Goal: Task Accomplishment & Management: Complete application form

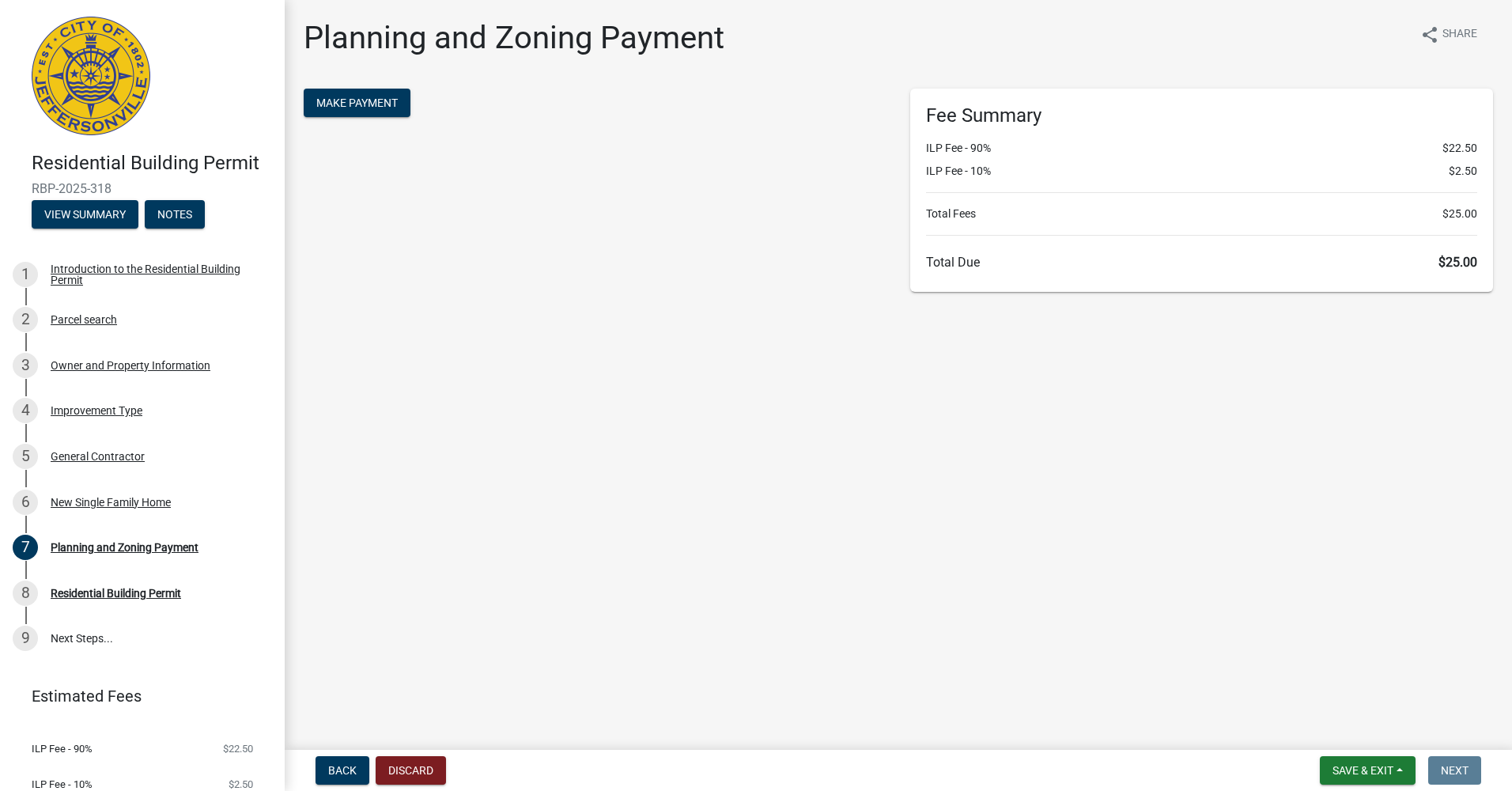
click at [1036, 432] on main "Planning and Zoning Payment share Share Make Payment Fee Summary ILP Fee - 90% …" at bounding box center [898, 371] width 1228 height 743
click at [1228, 406] on main "Planning and Zoning Payment share Share Make Payment Fee Summary ILP Fee - 90% …" at bounding box center [898, 371] width 1228 height 743
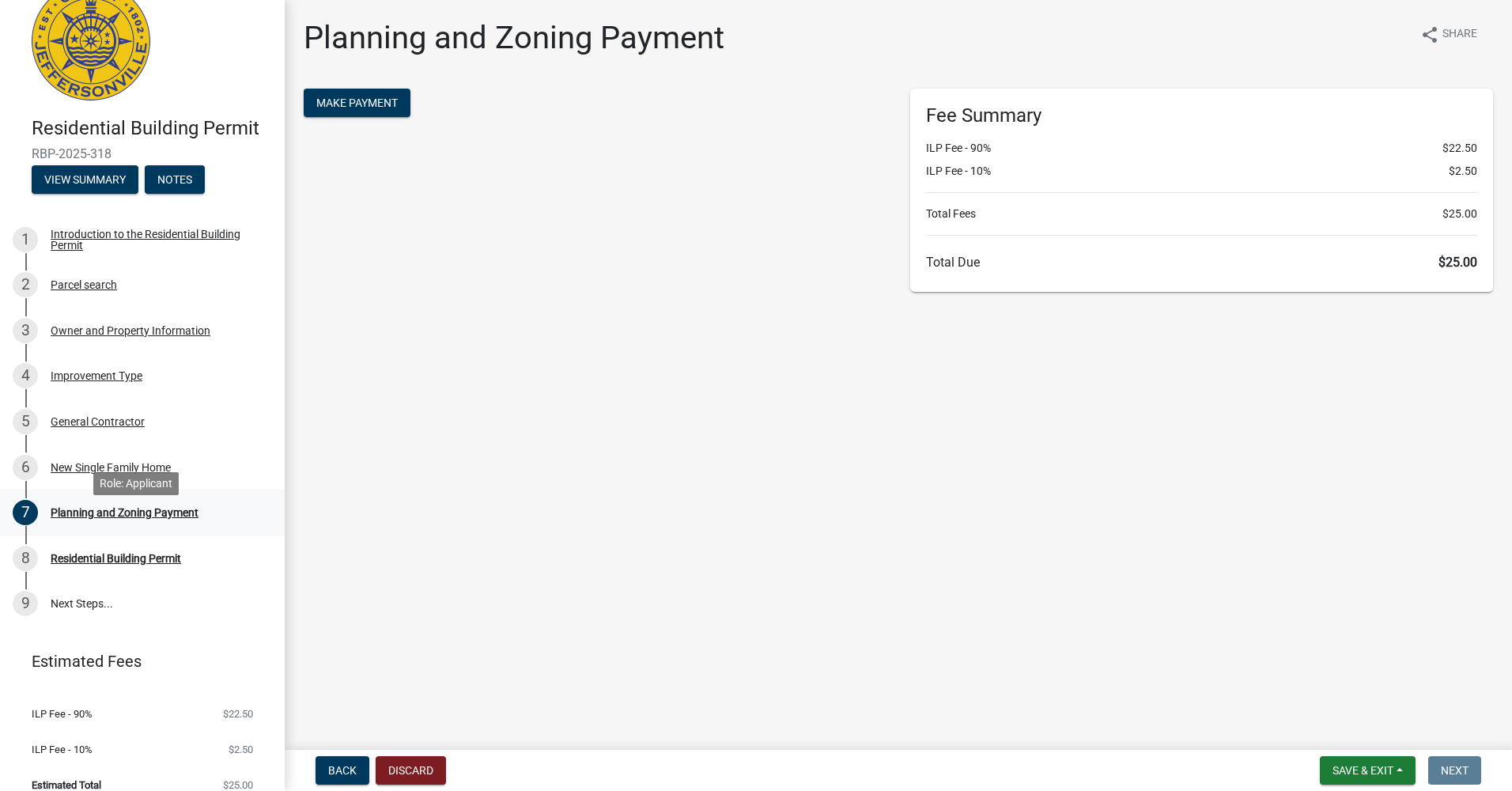
scroll to position [53, 0]
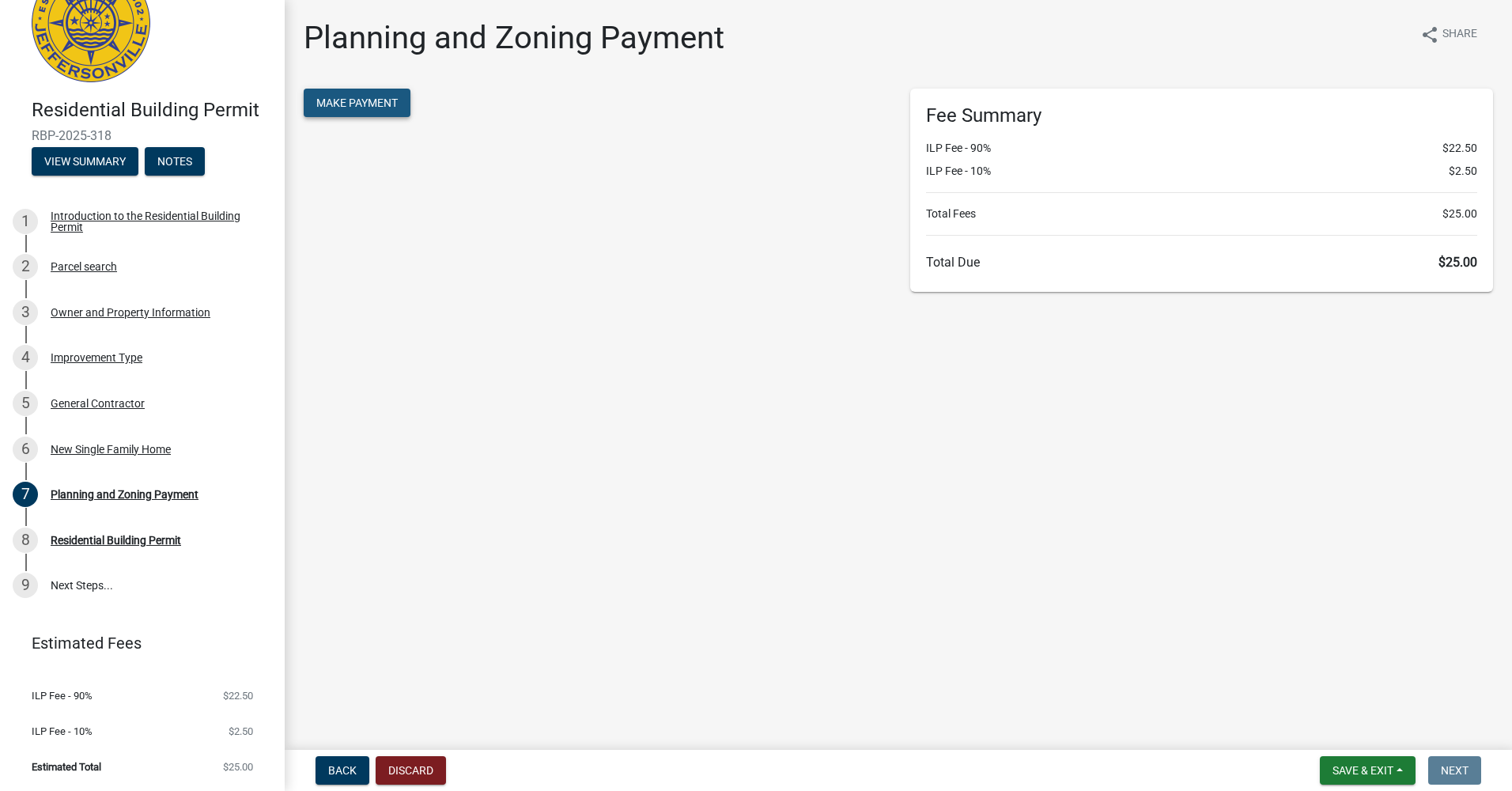
click at [330, 89] on button "Make Payment" at bounding box center [356, 102] width 106 height 29
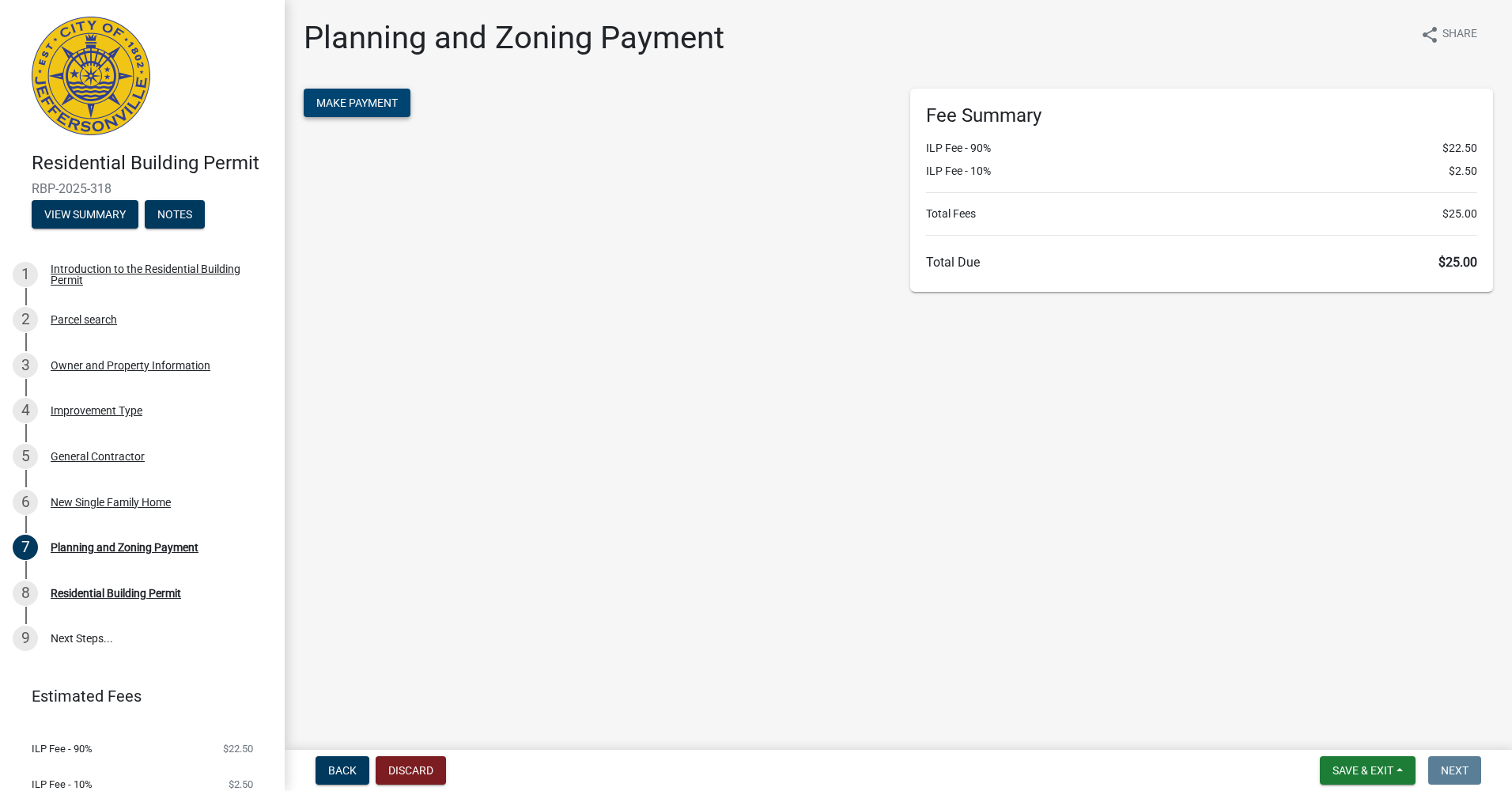
click at [341, 110] on button "Make Payment" at bounding box center [356, 102] width 106 height 29
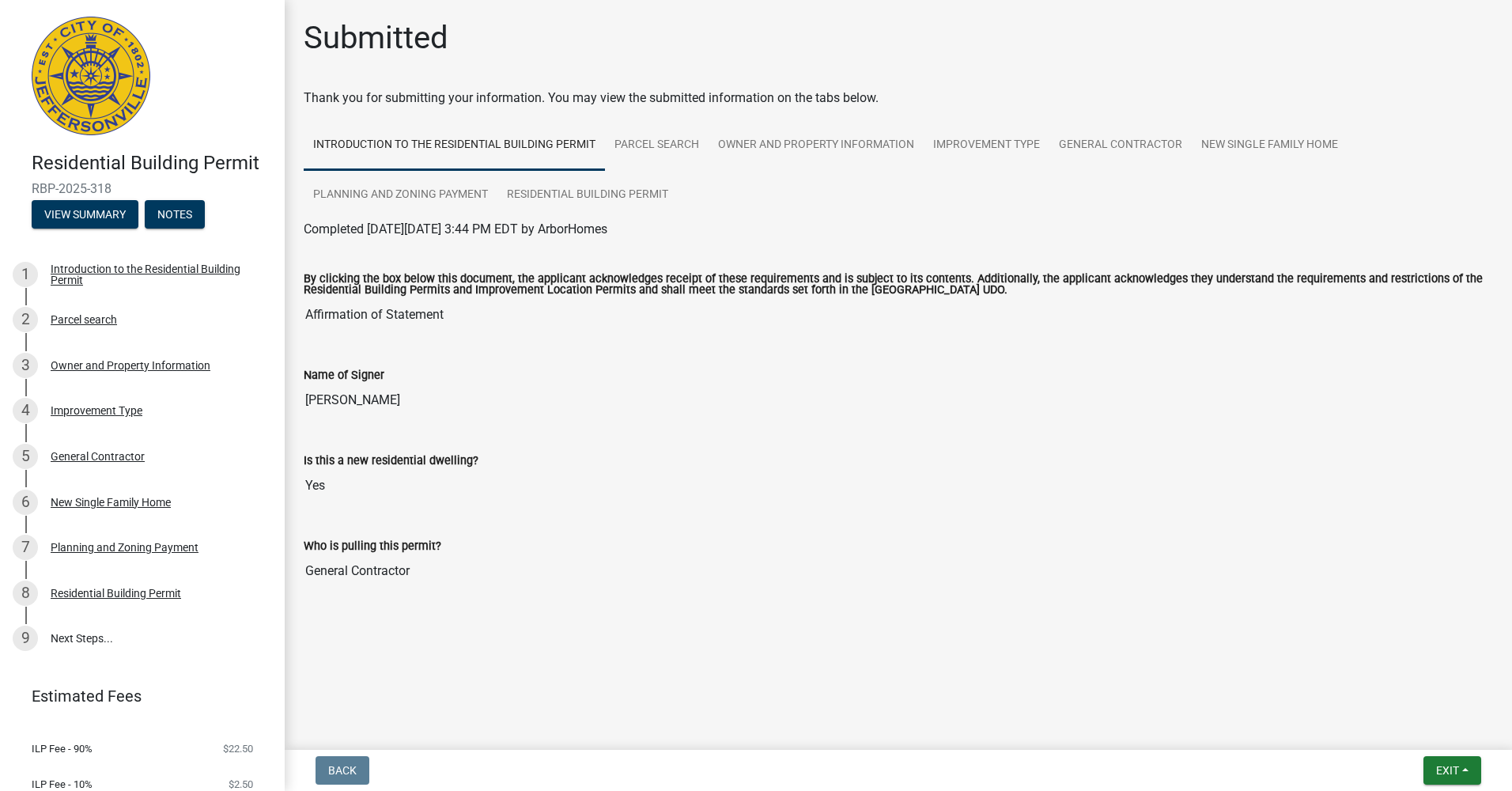
click at [889, 461] on div "Is this a new residential dwelling?" at bounding box center [898, 460] width 1190 height 19
click at [52, 111] on img at bounding box center [91, 76] width 118 height 118
click at [1029, 411] on input "[PERSON_NAME]" at bounding box center [898, 400] width 1190 height 32
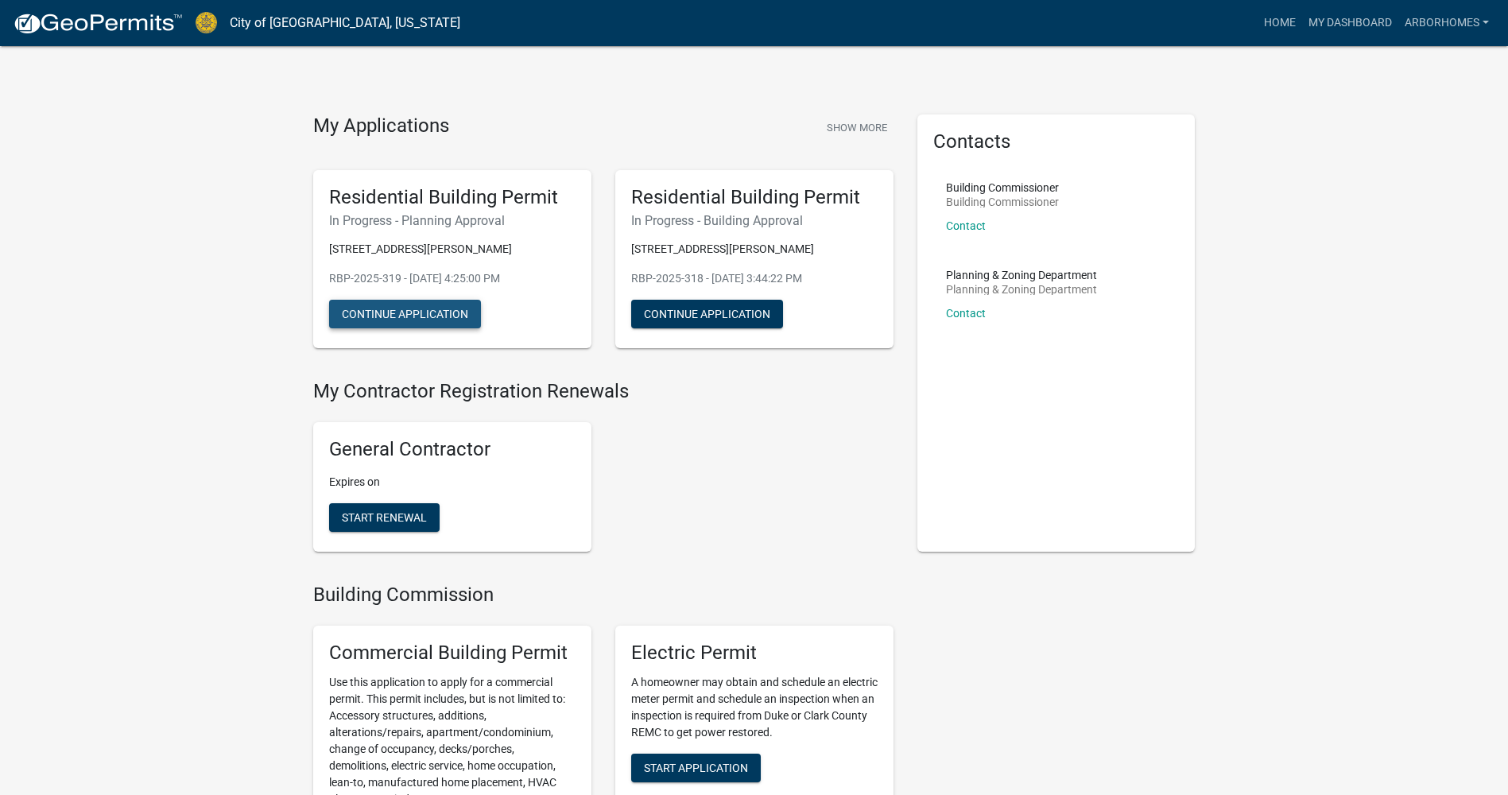
click at [436, 309] on button "Continue Application" at bounding box center [405, 314] width 152 height 29
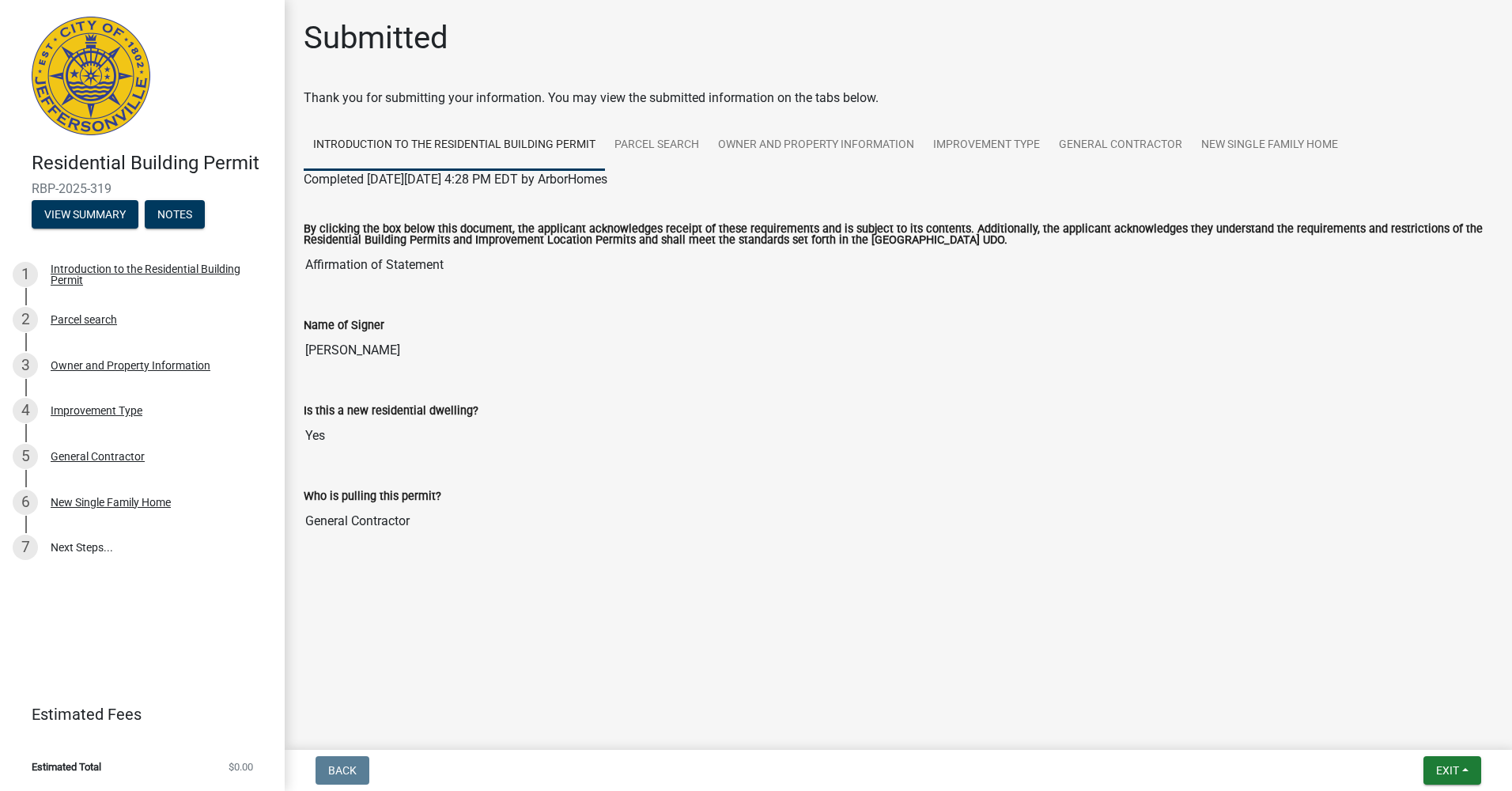
click at [380, 364] on input "[PERSON_NAME]" at bounding box center [898, 350] width 1190 height 32
click at [674, 417] on div "Is this a new residential dwelling?" at bounding box center [898, 410] width 1190 height 19
click at [125, 206] on button "View Summary" at bounding box center [85, 214] width 106 height 29
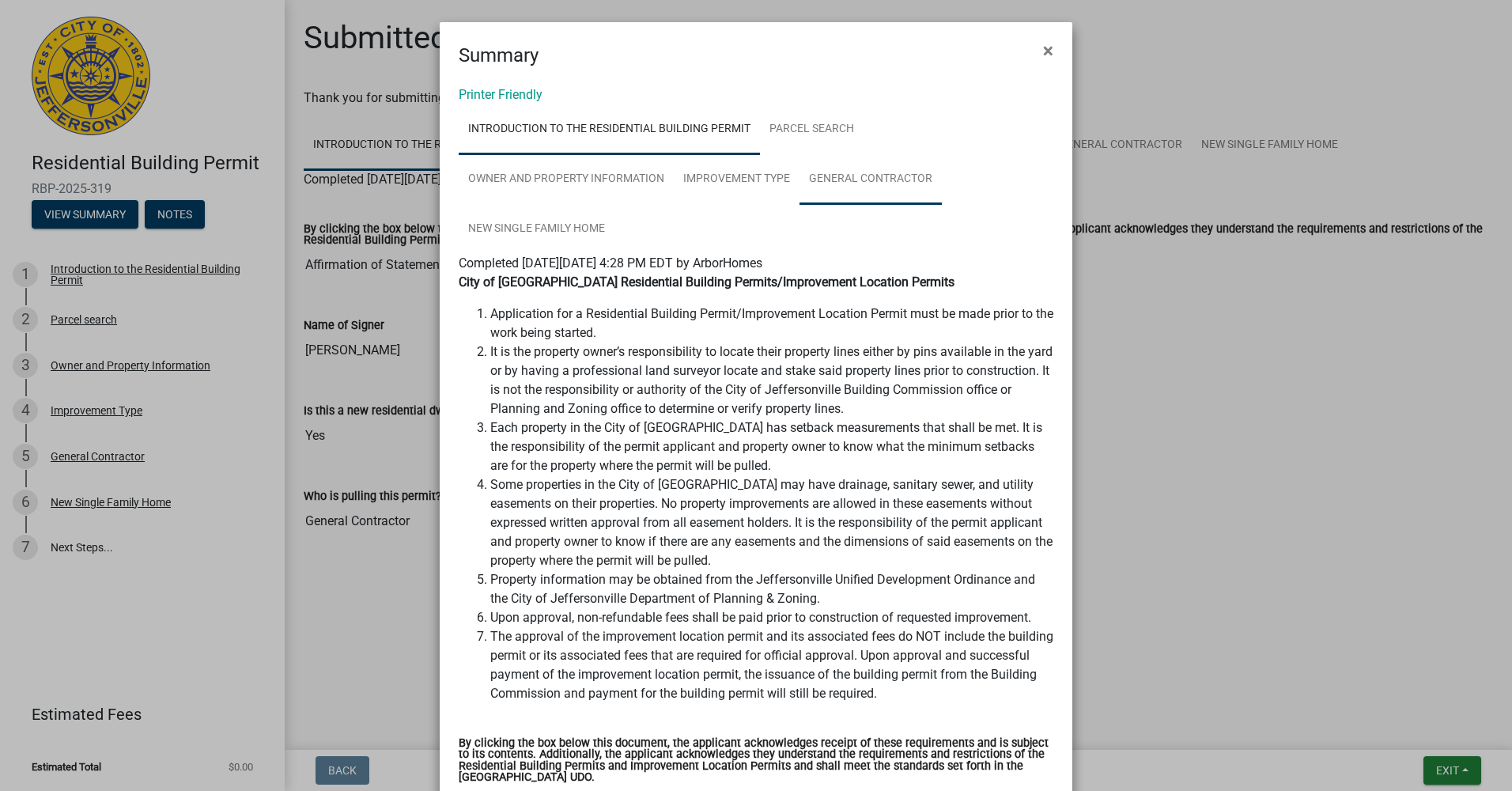
click at [842, 155] on link "General Contractor" at bounding box center [870, 179] width 142 height 51
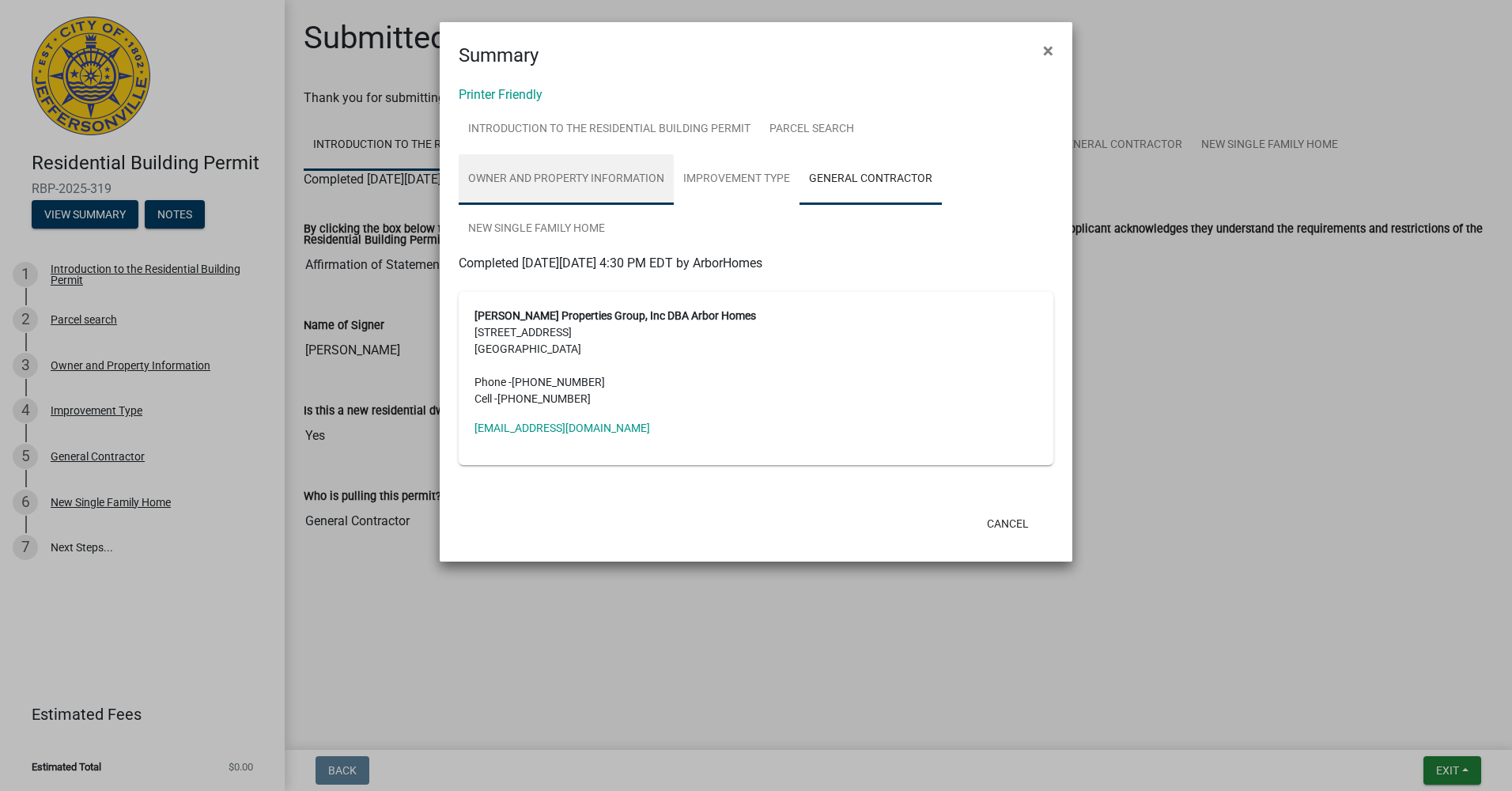
click at [620, 180] on link "Owner and Property Information" at bounding box center [566, 179] width 215 height 51
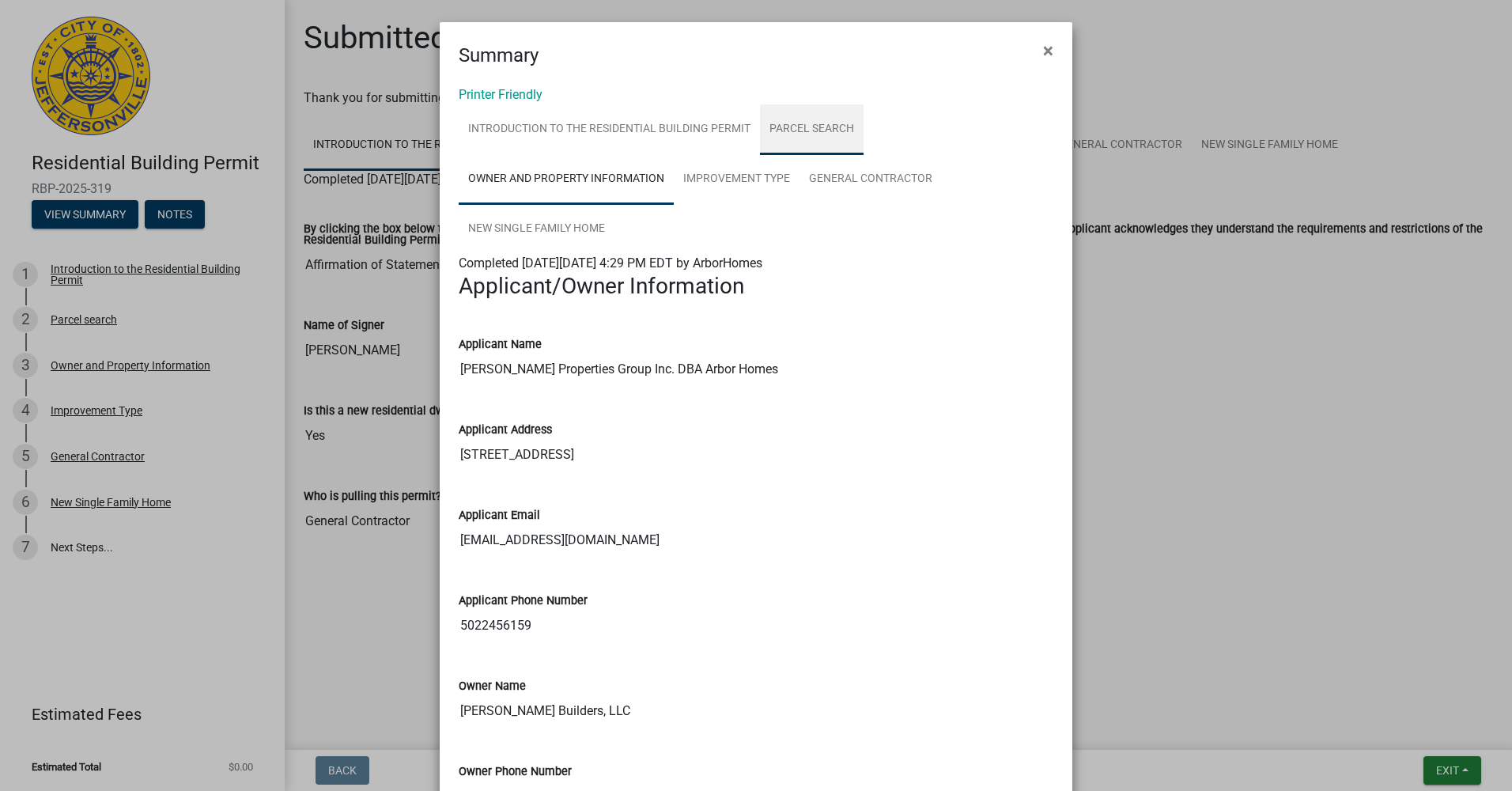
click at [793, 114] on link "Parcel search" at bounding box center [812, 129] width 103 height 51
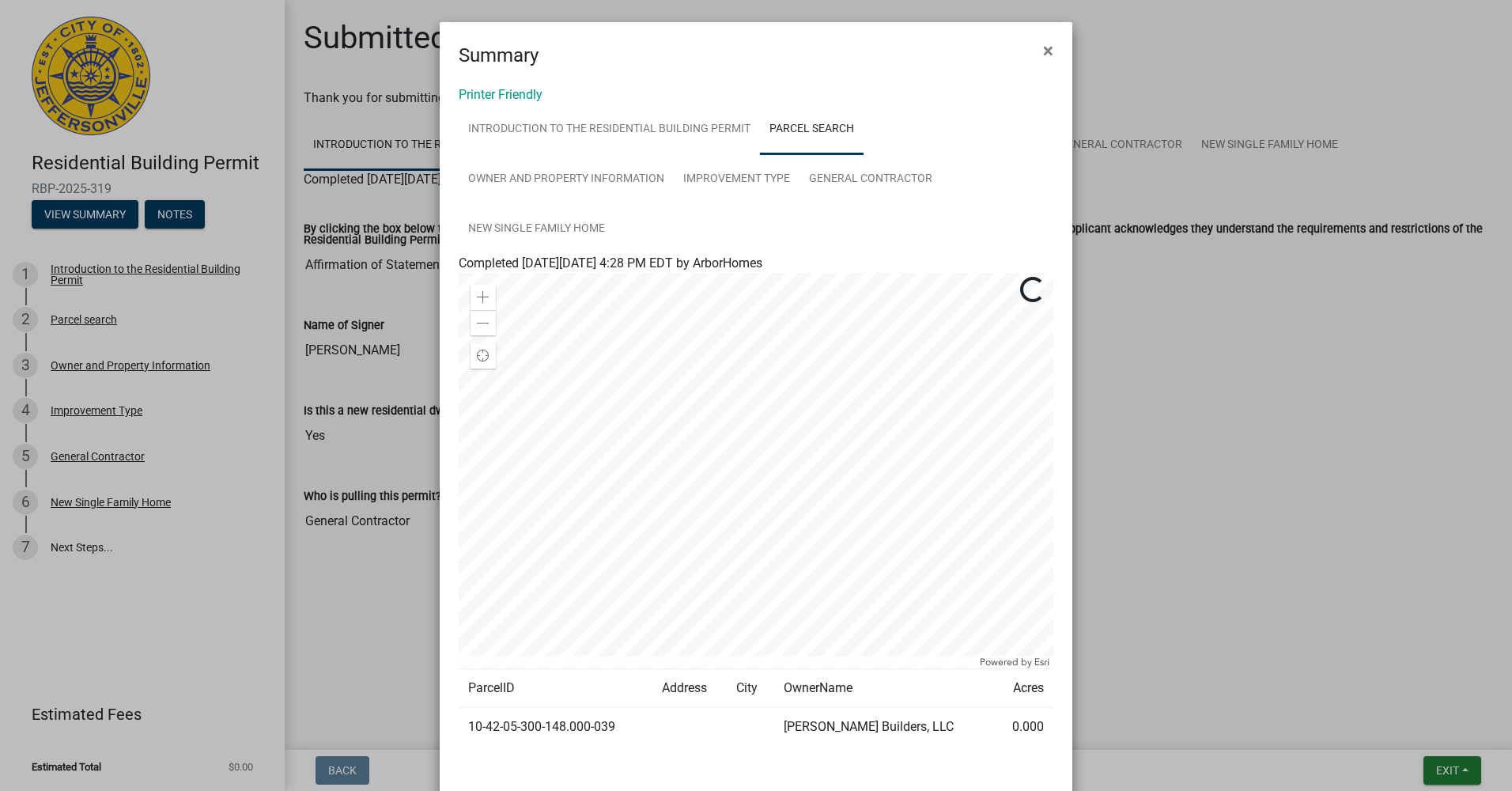
scroll to position [87, 0]
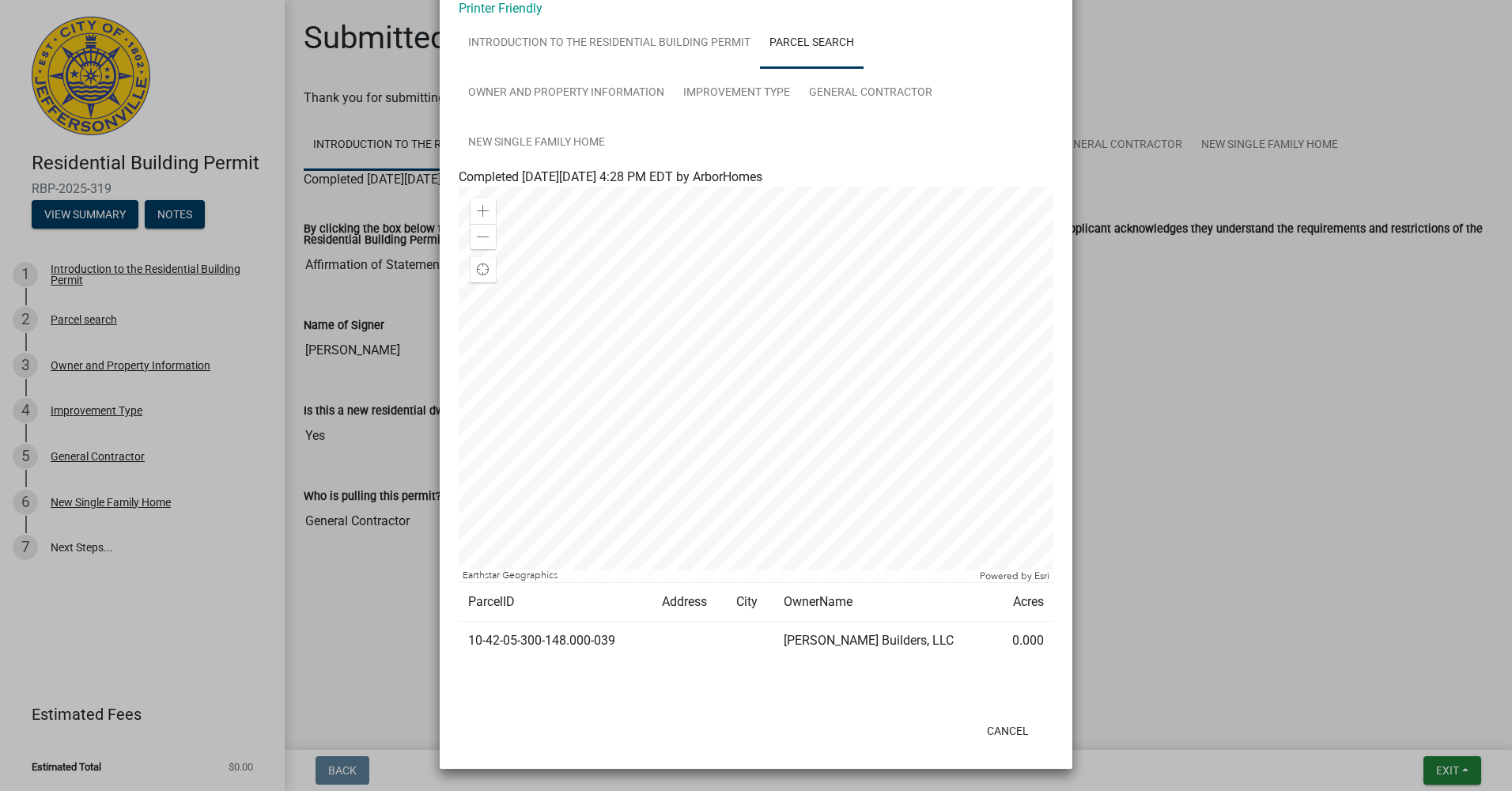
click at [772, 405] on div at bounding box center [756, 385] width 595 height 396
click at [471, 227] on div "Zoom out" at bounding box center [482, 236] width 25 height 25
click at [476, 210] on span at bounding box center [482, 211] width 13 height 13
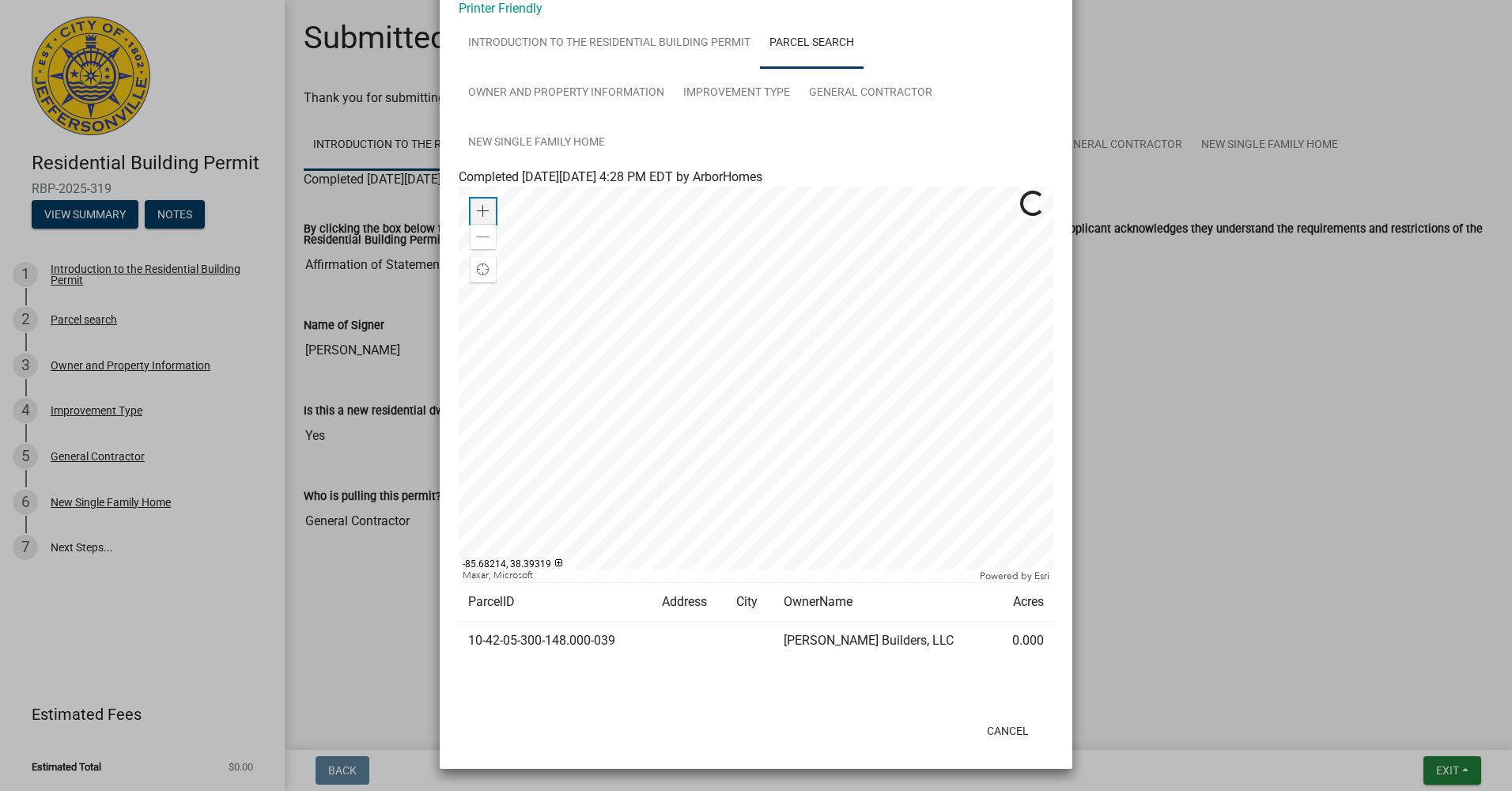
click at [476, 210] on span at bounding box center [482, 211] width 13 height 13
click at [487, 199] on div "Zoom in" at bounding box center [482, 211] width 25 height 25
click at [480, 234] on span at bounding box center [482, 237] width 13 height 13
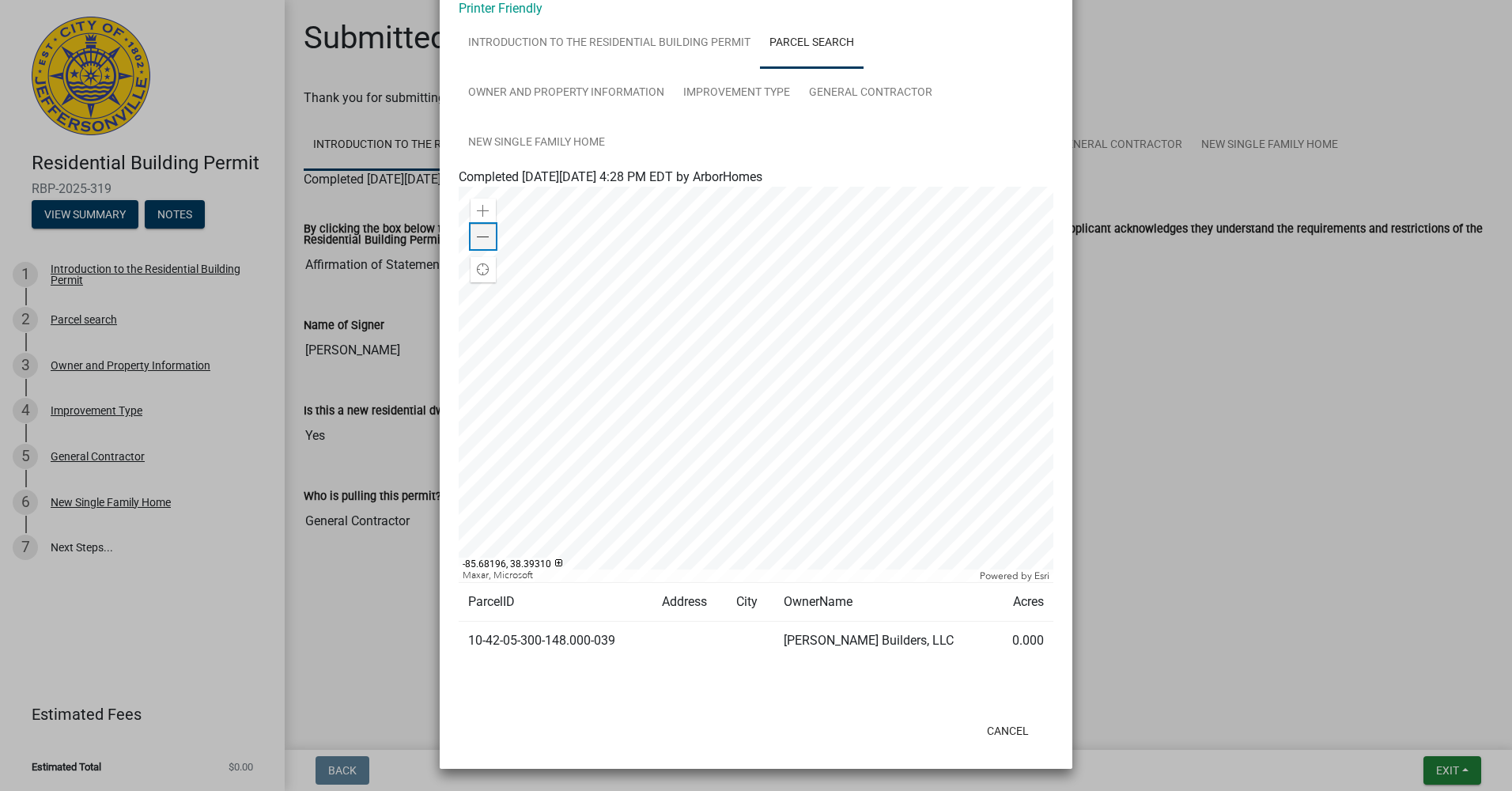
click at [480, 234] on span at bounding box center [482, 237] width 13 height 13
click at [1132, 357] on ngb-modal-window "Summary × Printer Friendly Introduction to the Residential Building Permit Parc…" at bounding box center [756, 395] width 1512 height 791
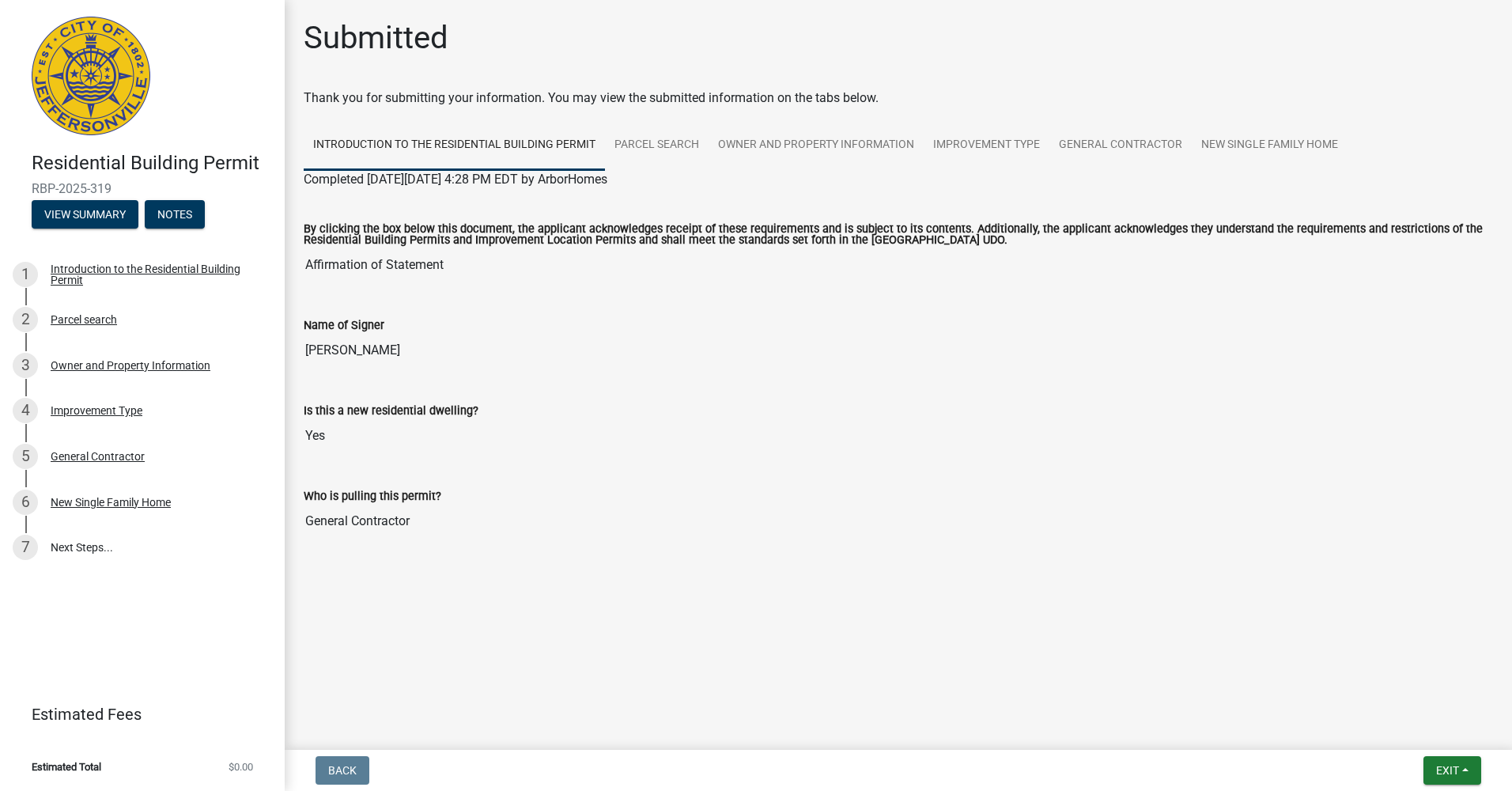
click at [578, 497] on div "Who is pulling this permit?" at bounding box center [898, 495] width 1190 height 19
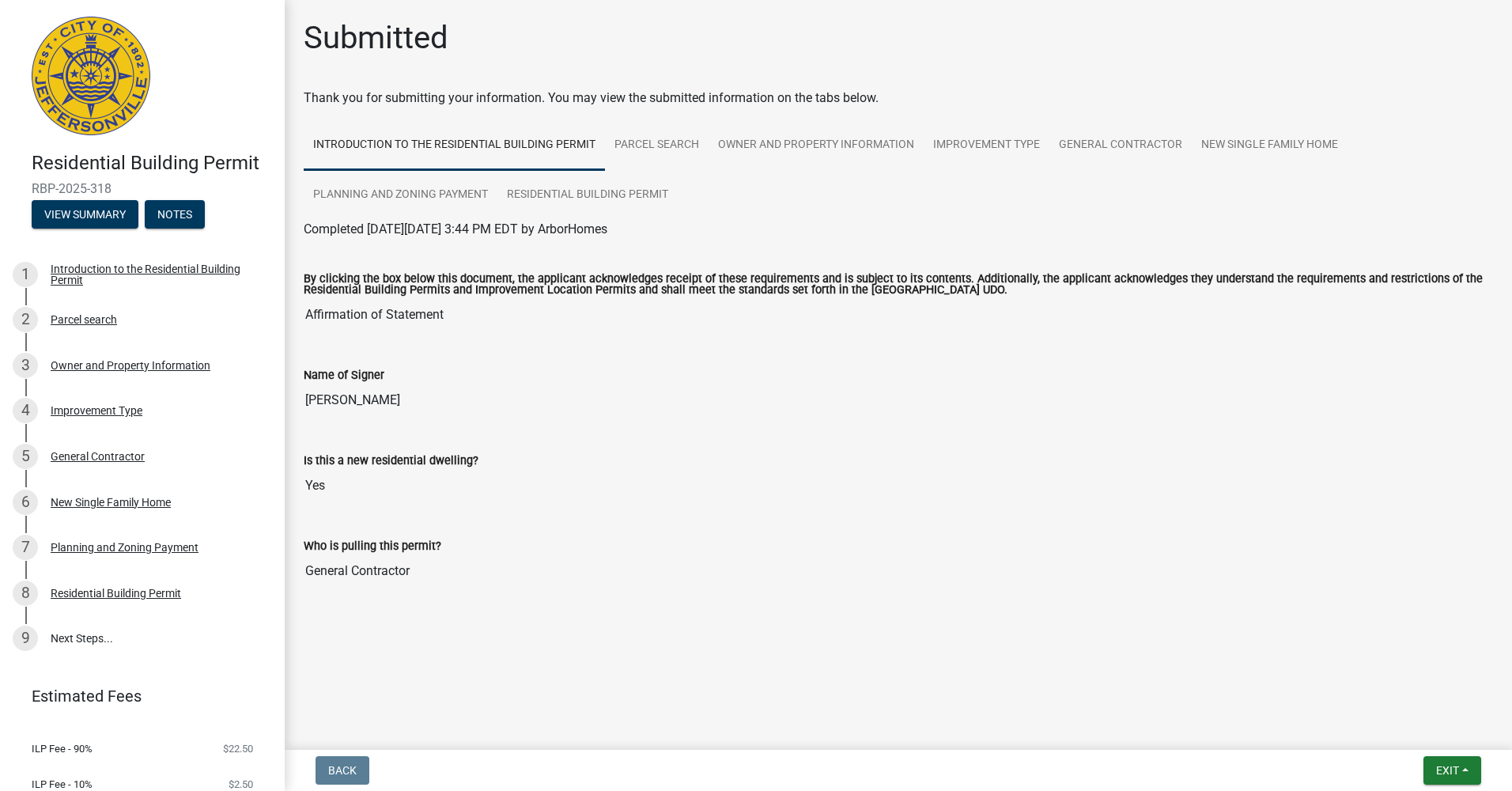
click at [430, 328] on input "Affirmation of Statement" at bounding box center [898, 315] width 1190 height 32
